Goal: Information Seeking & Learning: Learn about a topic

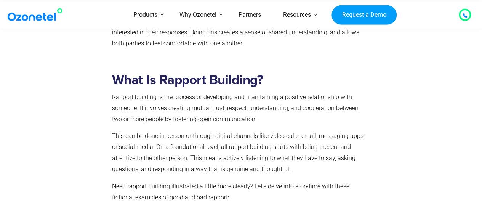
scroll to position [577, 0]
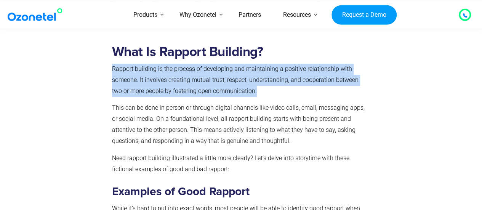
drag, startPoint x: 112, startPoint y: 68, endPoint x: 276, endPoint y: 90, distance: 165.4
click at [276, 90] on p "Rapport building is the process of developing and maintaining a positive relati…" at bounding box center [240, 80] width 256 height 33
copy p "Rapport building is the process of developing and maintaining a positive relati…"
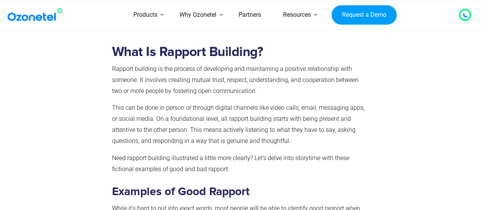
click at [209, 136] on p "This can be done in person or through digital channels like video calls, email,…" at bounding box center [240, 125] width 256 height 44
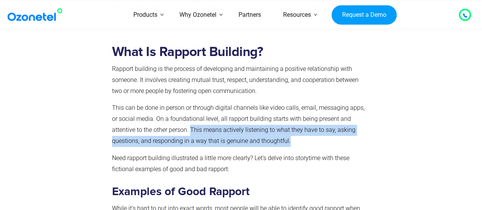
drag, startPoint x: 190, startPoint y: 129, endPoint x: 295, endPoint y: 139, distance: 105.0
click at [295, 139] on p "This can be done in person or through digital channels like video calls, email,…" at bounding box center [240, 125] width 256 height 44
copy p "This means actively listening to what they have to say, asking questions, and r…"
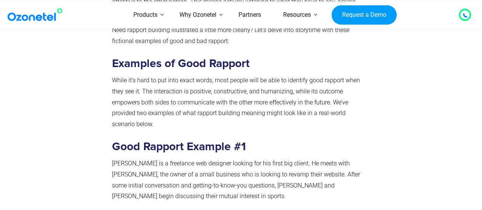
scroll to position [709, 0]
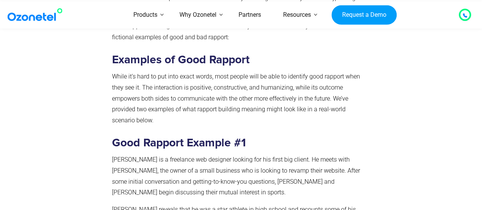
click at [298, 157] on p "[PERSON_NAME] is a freelance web designer looking for his first big client. He …" at bounding box center [240, 176] width 256 height 44
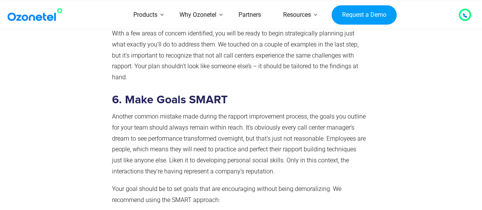
scroll to position [3460, 0]
